Goal: Information Seeking & Learning: Learn about a topic

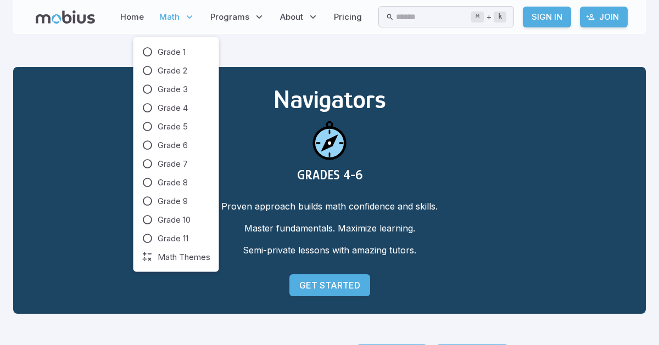
click at [175, 16] on span "Math" at bounding box center [169, 17] width 20 height 12
click at [146, 45] on div "Grade 1 Grade 2 Grade 3 Grade 4 Grade 5 Grade 6 Grade 7 Grade 8 Grade 9 Grade 1…" at bounding box center [176, 154] width 86 height 235
click at [148, 52] on icon at bounding box center [147, 52] width 11 height 11
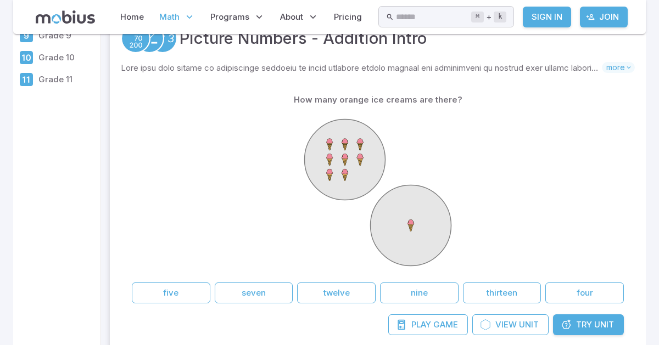
scroll to position [198, 0]
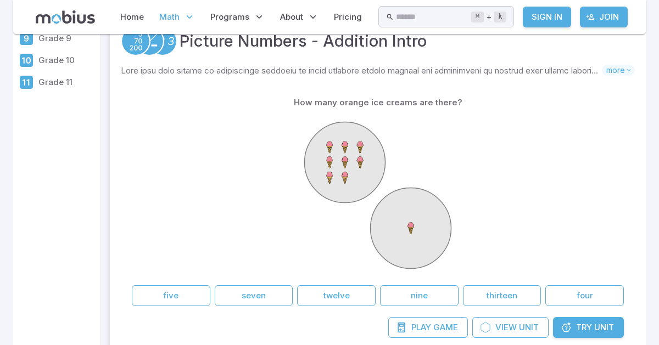
click at [427, 171] on icon at bounding box center [377, 195] width 165 height 165
drag, startPoint x: 363, startPoint y: 163, endPoint x: 365, endPoint y: 154, distance: 9.4
click at [365, 154] on g at bounding box center [345, 162] width 81 height 81
drag, startPoint x: 363, startPoint y: 155, endPoint x: 473, endPoint y: 342, distance: 217.3
click at [473, 342] on div "How many orange ice creams are there? five seven twelve nine thirteen four Play…" at bounding box center [378, 215] width 514 height 268
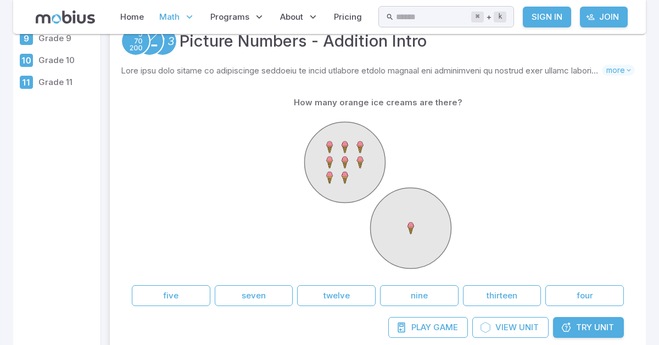
drag, startPoint x: 288, startPoint y: 328, endPoint x: 277, endPoint y: 318, distance: 14.4
click at [278, 318] on div "Play Game View Unit Try Unit" at bounding box center [378, 333] width 514 height 32
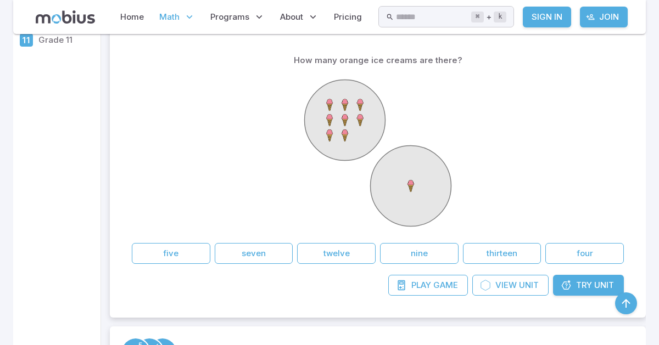
scroll to position [247, 0]
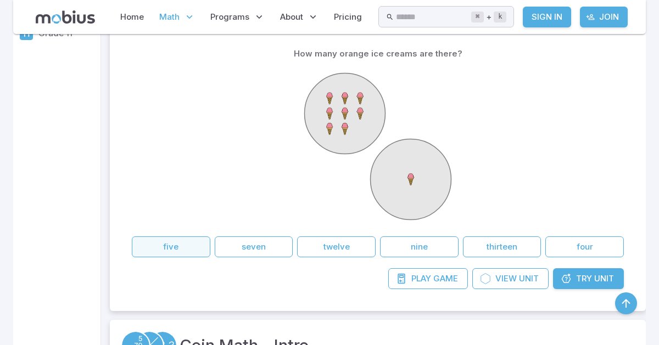
click at [199, 243] on button "five" at bounding box center [171, 247] width 79 height 21
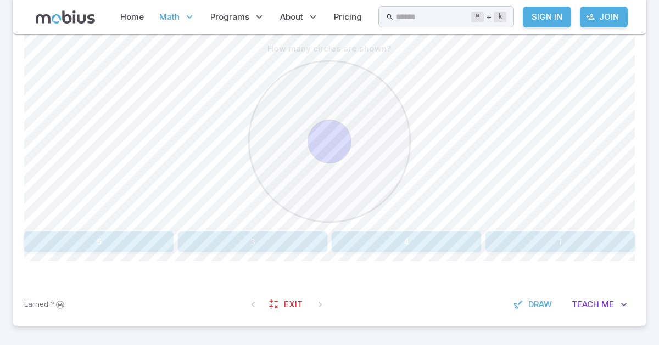
scroll to position [284, 0]
